Goal: Task Accomplishment & Management: Manage account settings

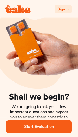
scroll to position [12, 0]
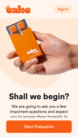
click at [63, 9] on span "Sign In" at bounding box center [63, 10] width 11 height 4
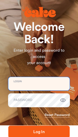
click at [51, 84] on input "email" at bounding box center [38, 83] width 61 height 13
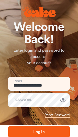
type input "**********"
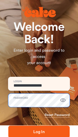
click at [39, 132] on button "Log In" at bounding box center [38, 132] width 61 height 12
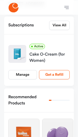
scroll to position [111, 0]
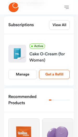
click at [53, 53] on div "Cake O-Cream (for Women)" at bounding box center [49, 56] width 40 height 15
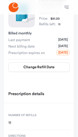
scroll to position [107, 0]
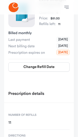
click at [51, 98] on div "Prescription details" at bounding box center [38, 94] width 69 height 18
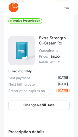
scroll to position [58, 0]
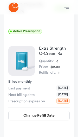
click at [24, 61] on img at bounding box center [21, 61] width 26 height 30
click at [15, 65] on img at bounding box center [21, 61] width 26 height 30
click at [22, 64] on img at bounding box center [21, 61] width 26 height 30
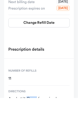
scroll to position [151, 0]
